Goal: Transaction & Acquisition: Purchase product/service

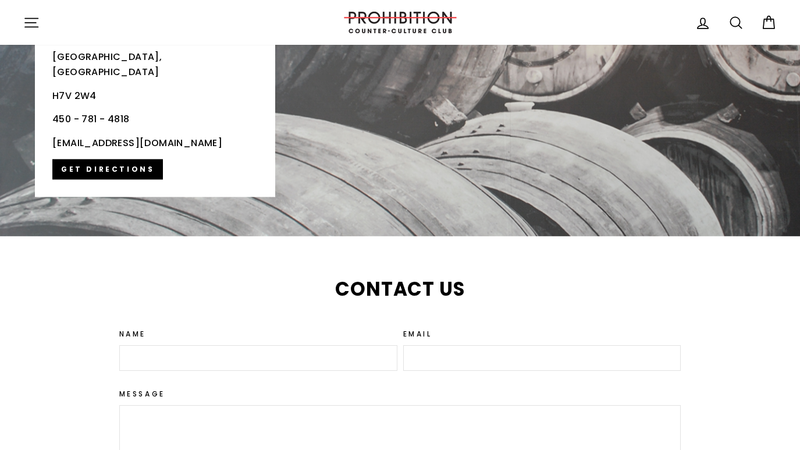
scroll to position [2525, 0]
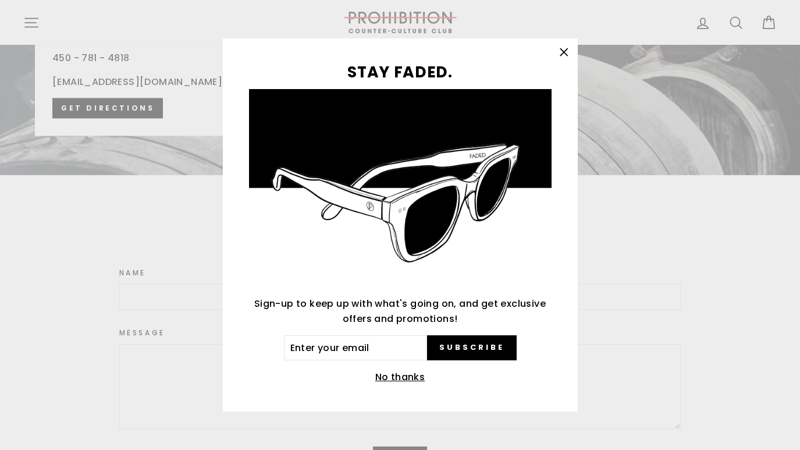
click at [565, 57] on icon "button" at bounding box center [563, 52] width 16 height 16
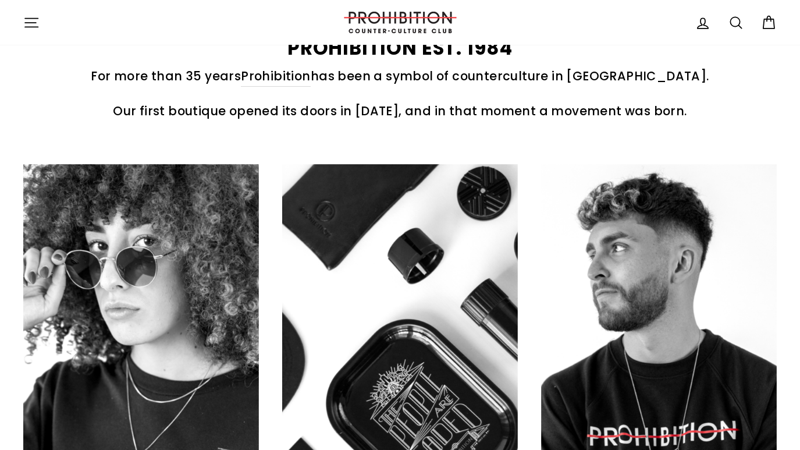
scroll to position [0, 0]
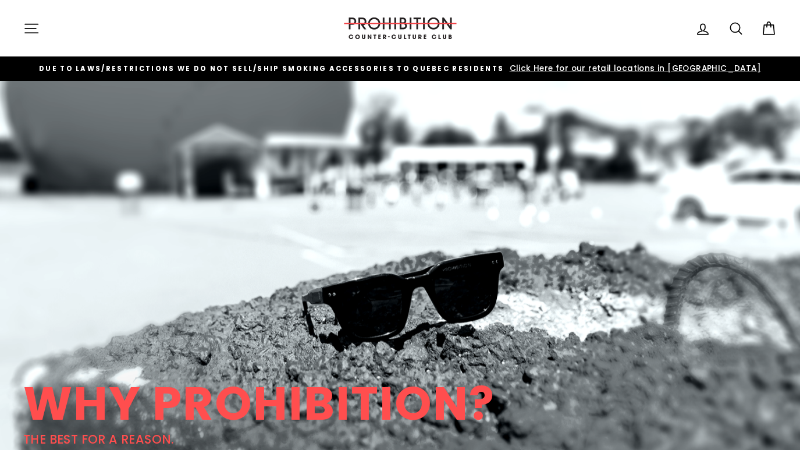
click at [31, 27] on icon "button" at bounding box center [31, 28] width 16 height 16
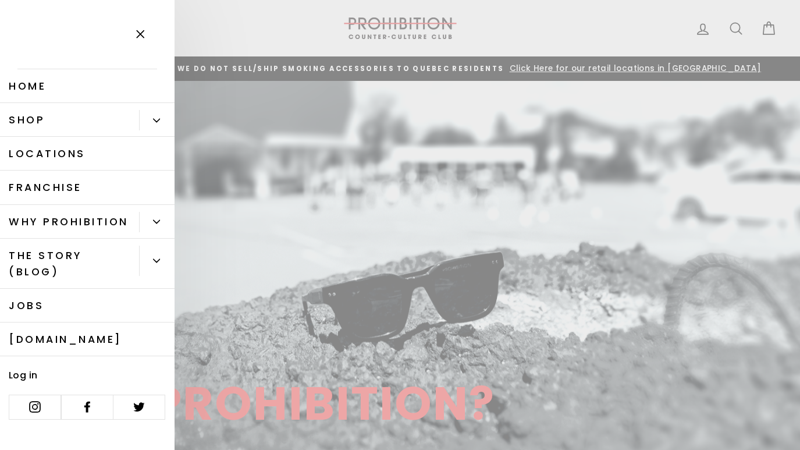
click at [41, 130] on link "Shop" at bounding box center [69, 120] width 139 height 34
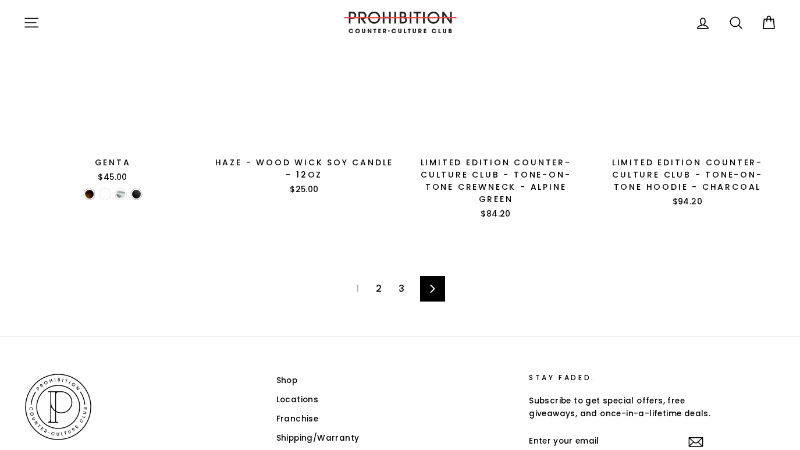
scroll to position [1867, 0]
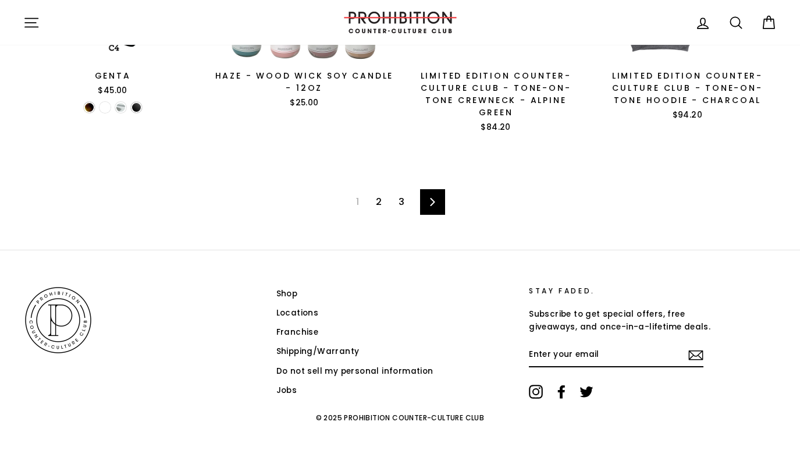
click at [386, 194] on link "2" at bounding box center [379, 202] width 20 height 19
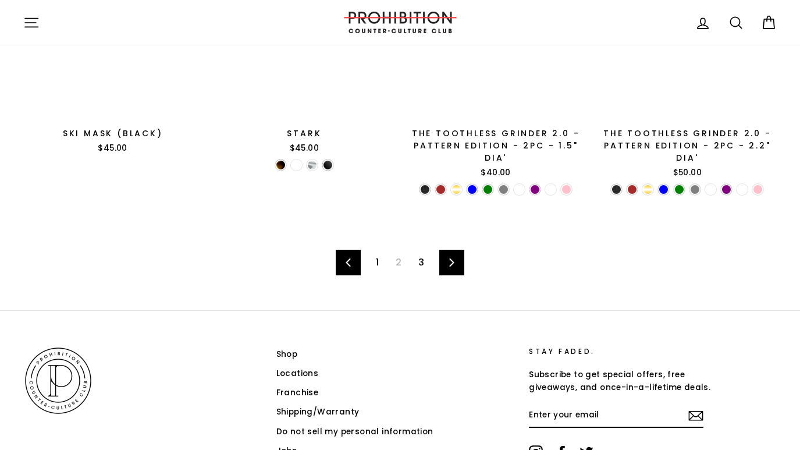
scroll to position [1864, 0]
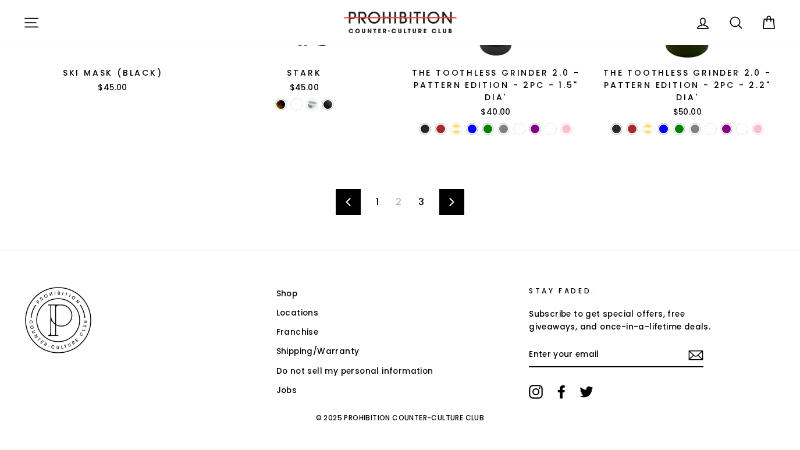
click at [378, 193] on link "1" at bounding box center [377, 202] width 17 height 19
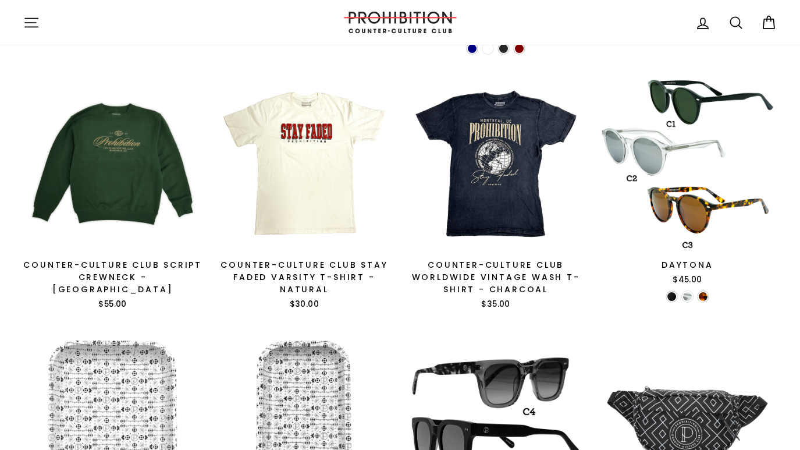
scroll to position [799, 0]
